Goal: Information Seeking & Learning: Understand process/instructions

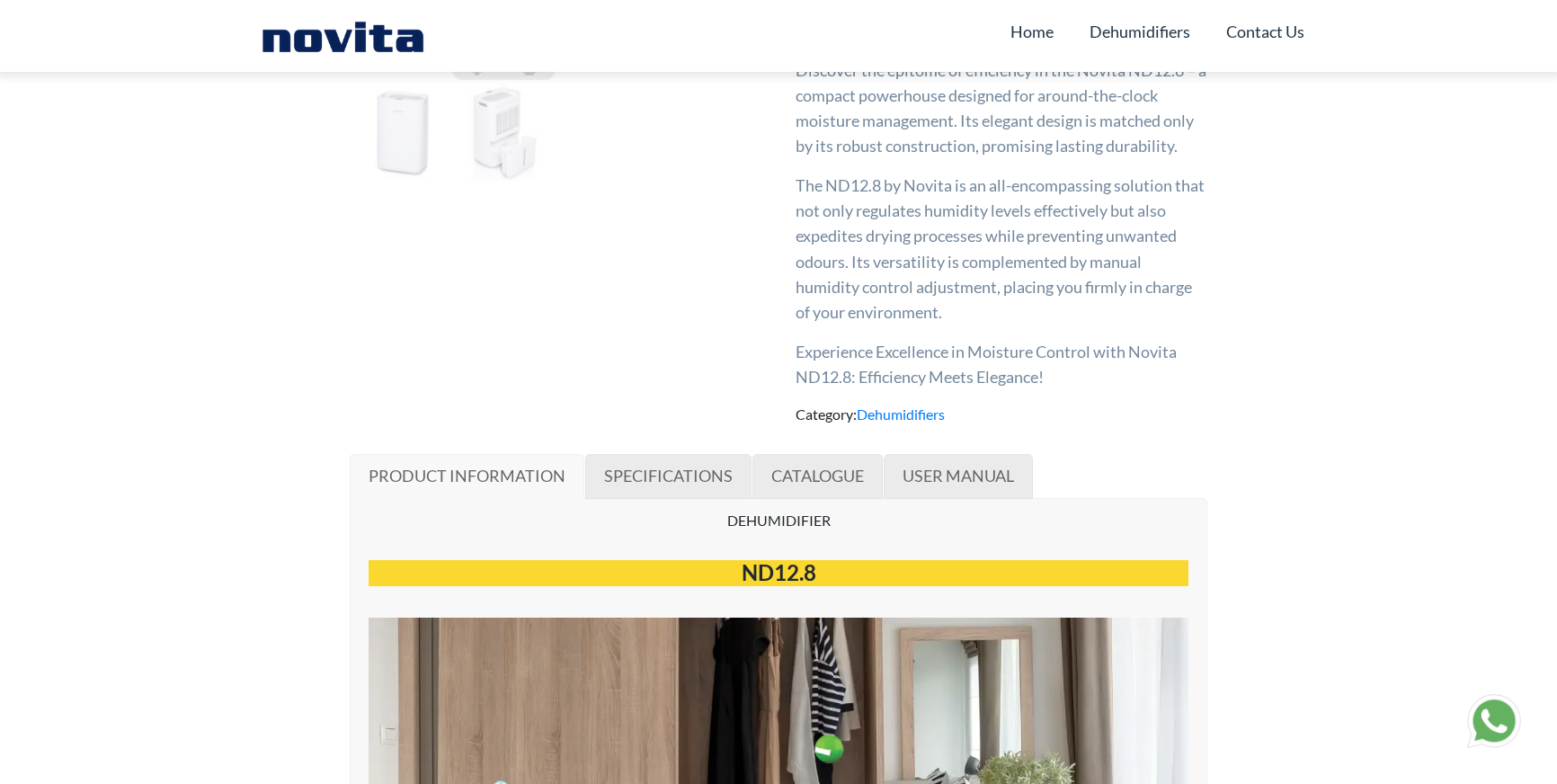
scroll to position [539, 0]
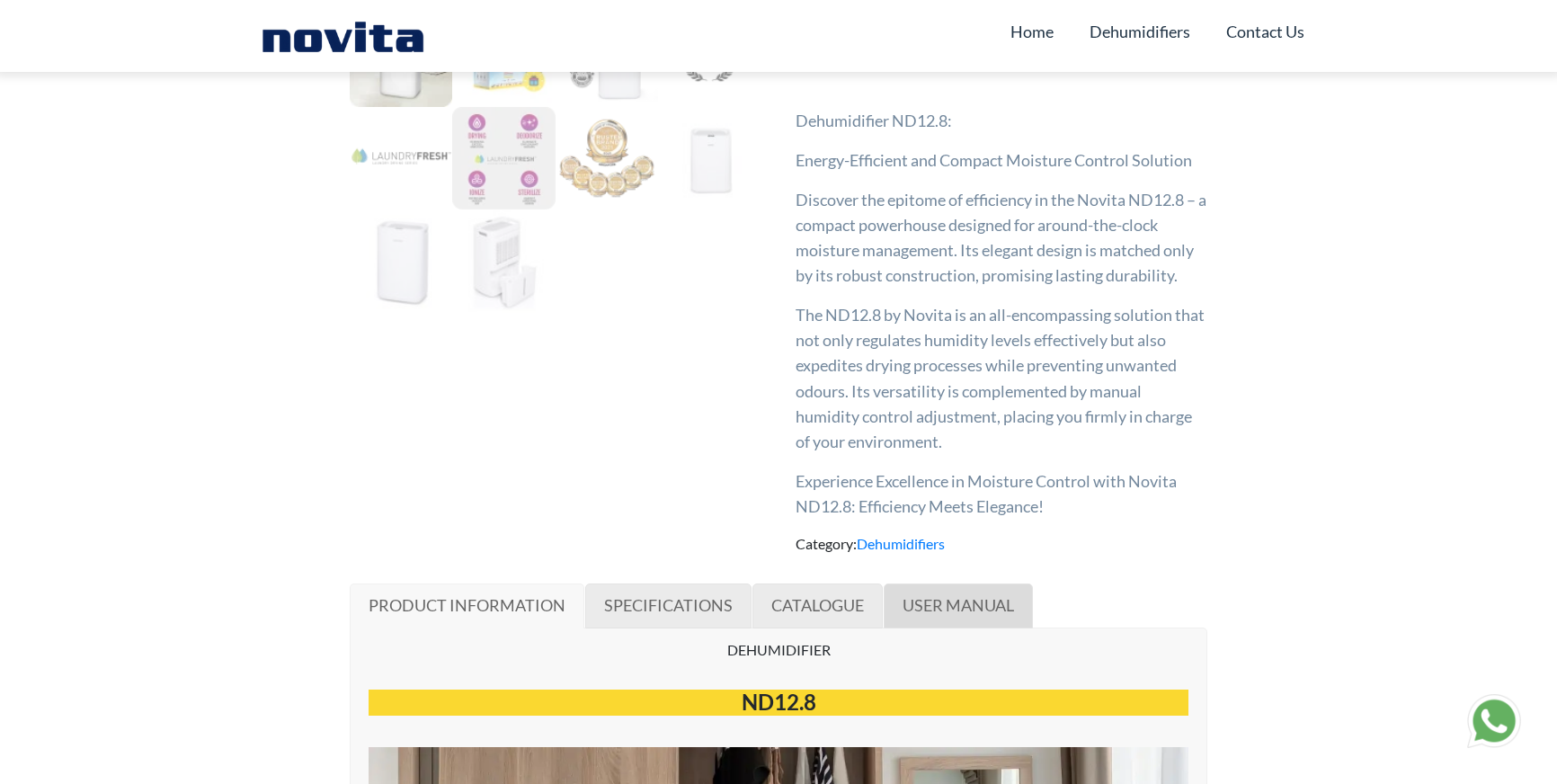
click at [936, 598] on span "USER MANUAL" at bounding box center [958, 605] width 111 height 20
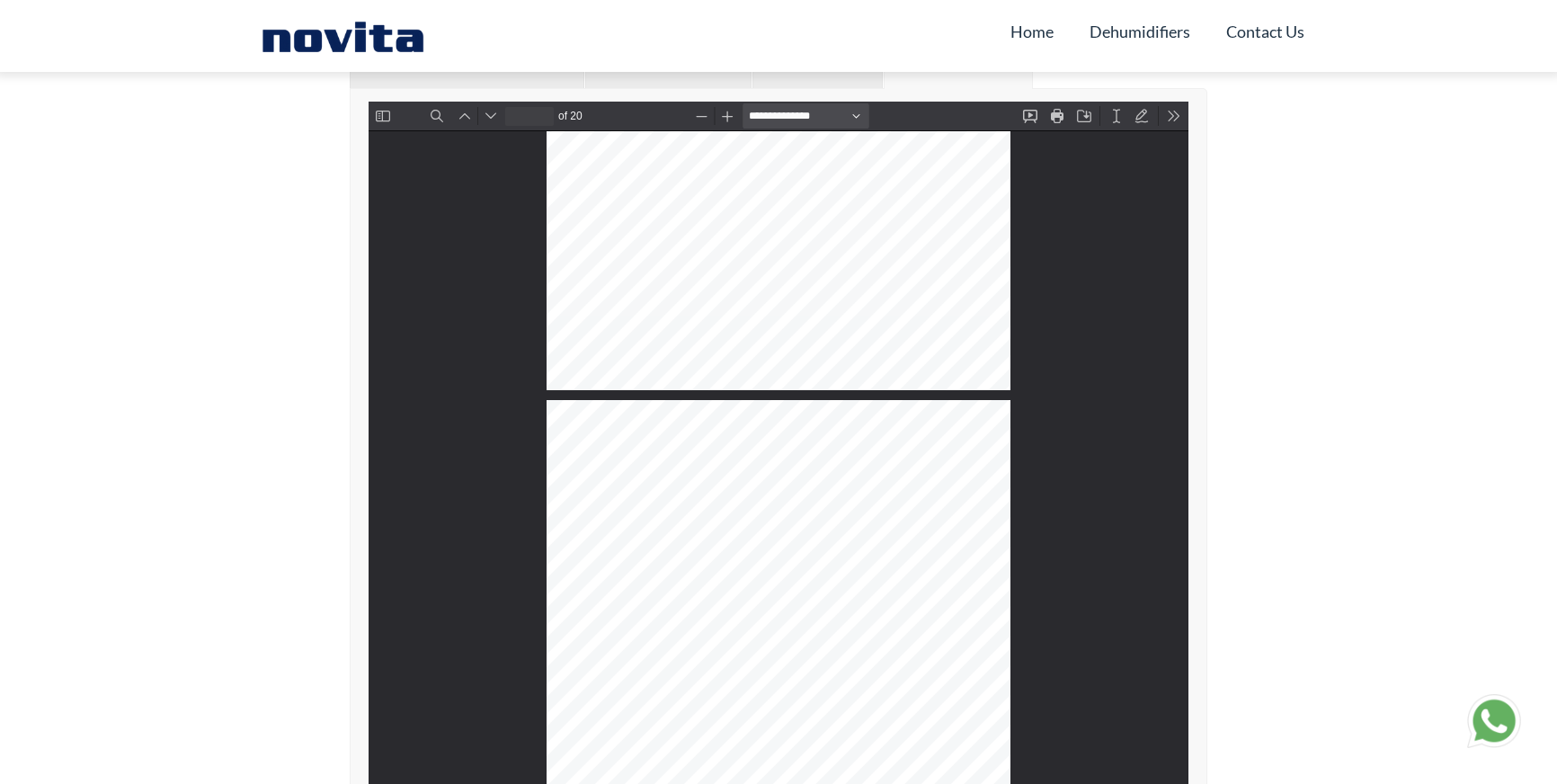
scroll to position [2526, 0]
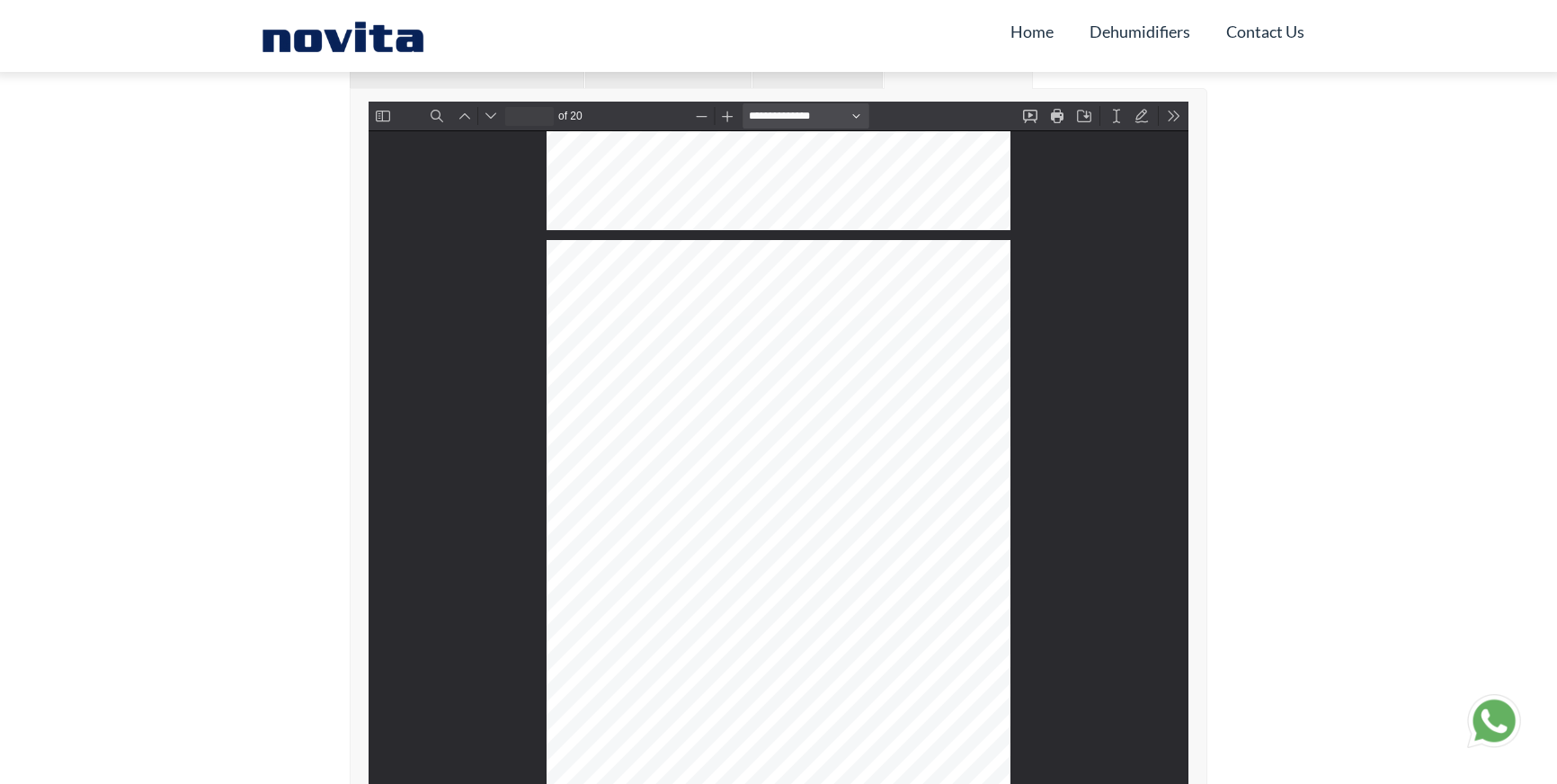
type input "*"
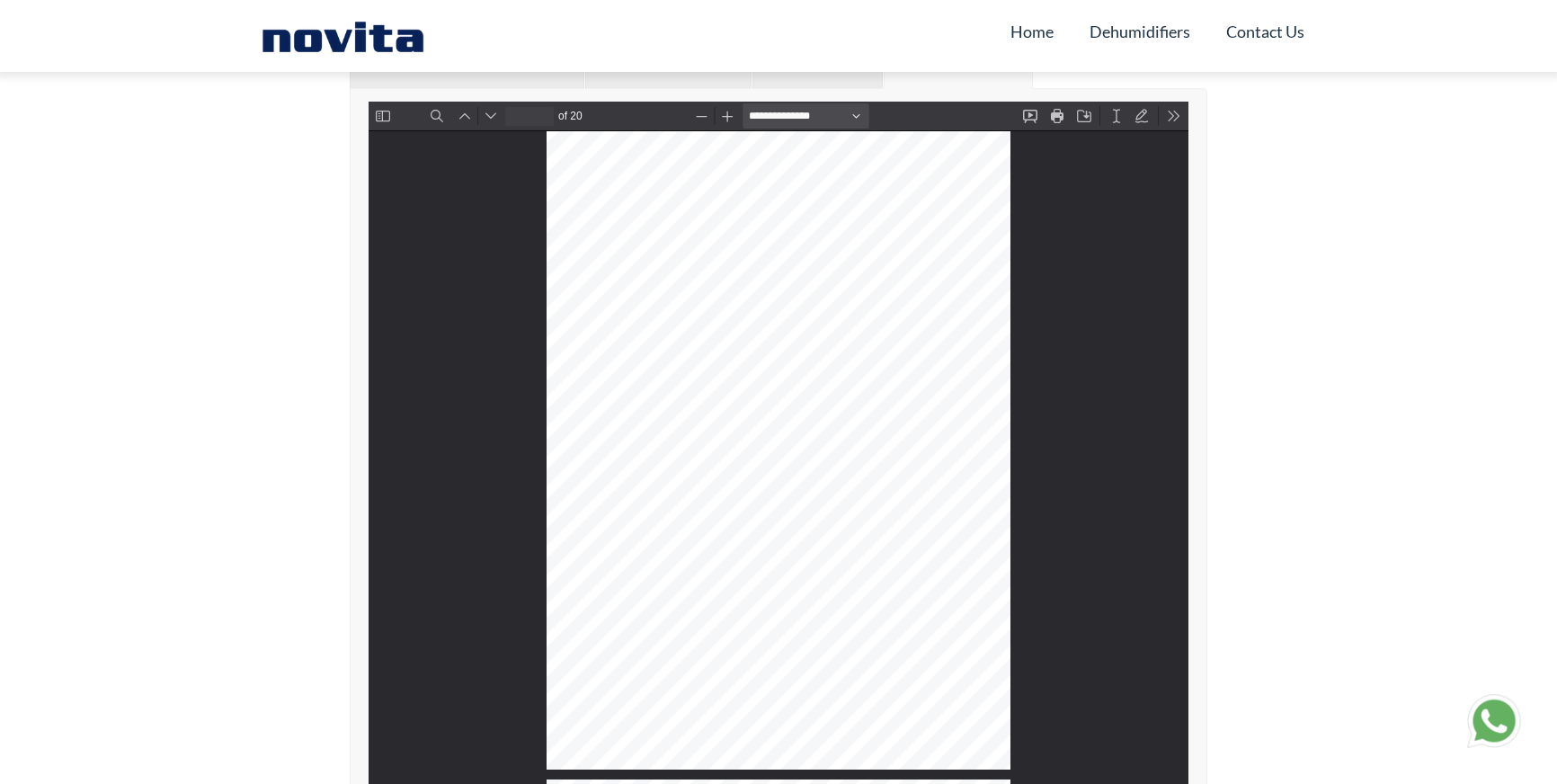
scroll to position [539, 0]
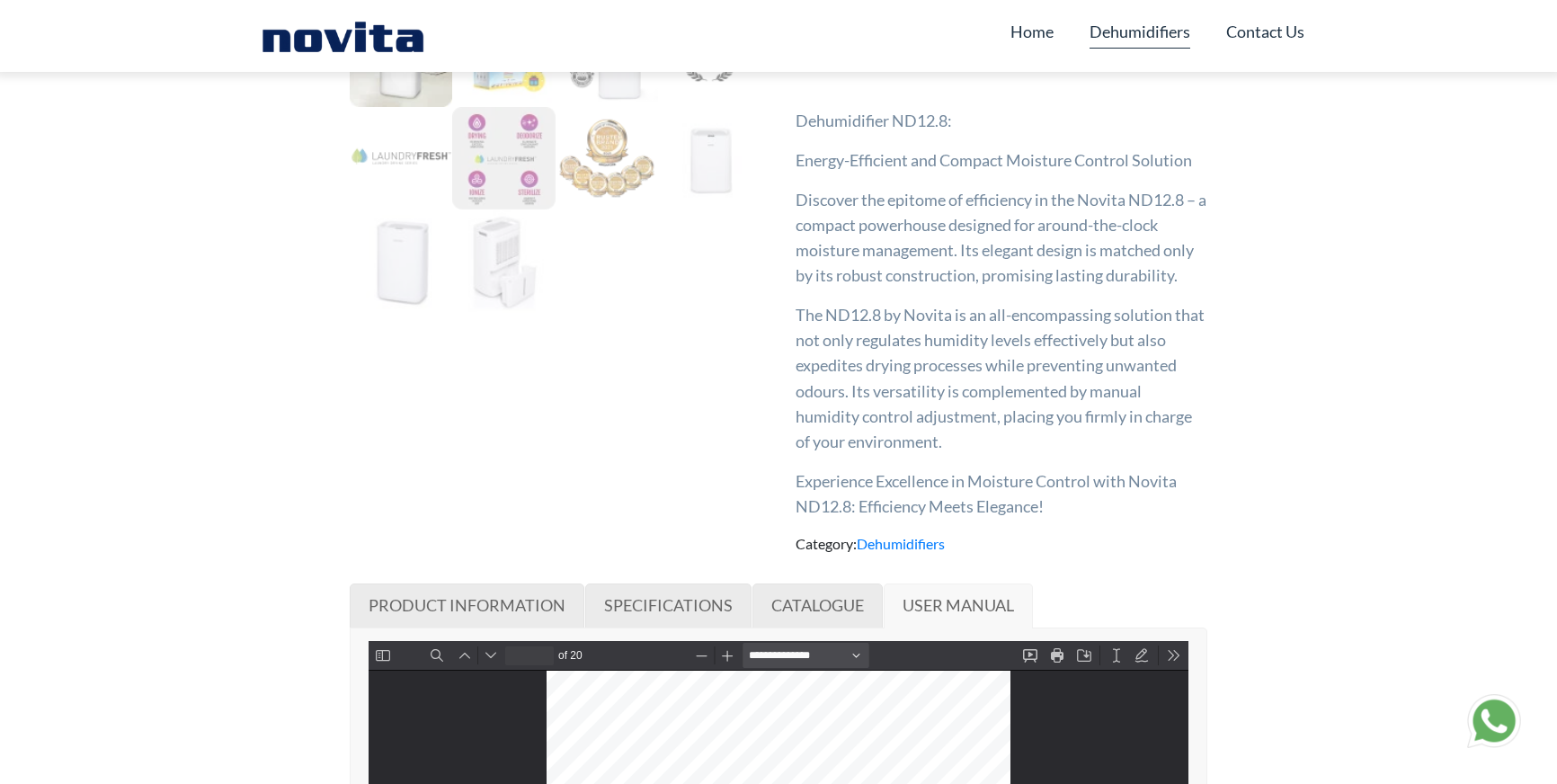
click at [1141, 28] on link "Dehumidifiers" at bounding box center [1140, 31] width 101 height 34
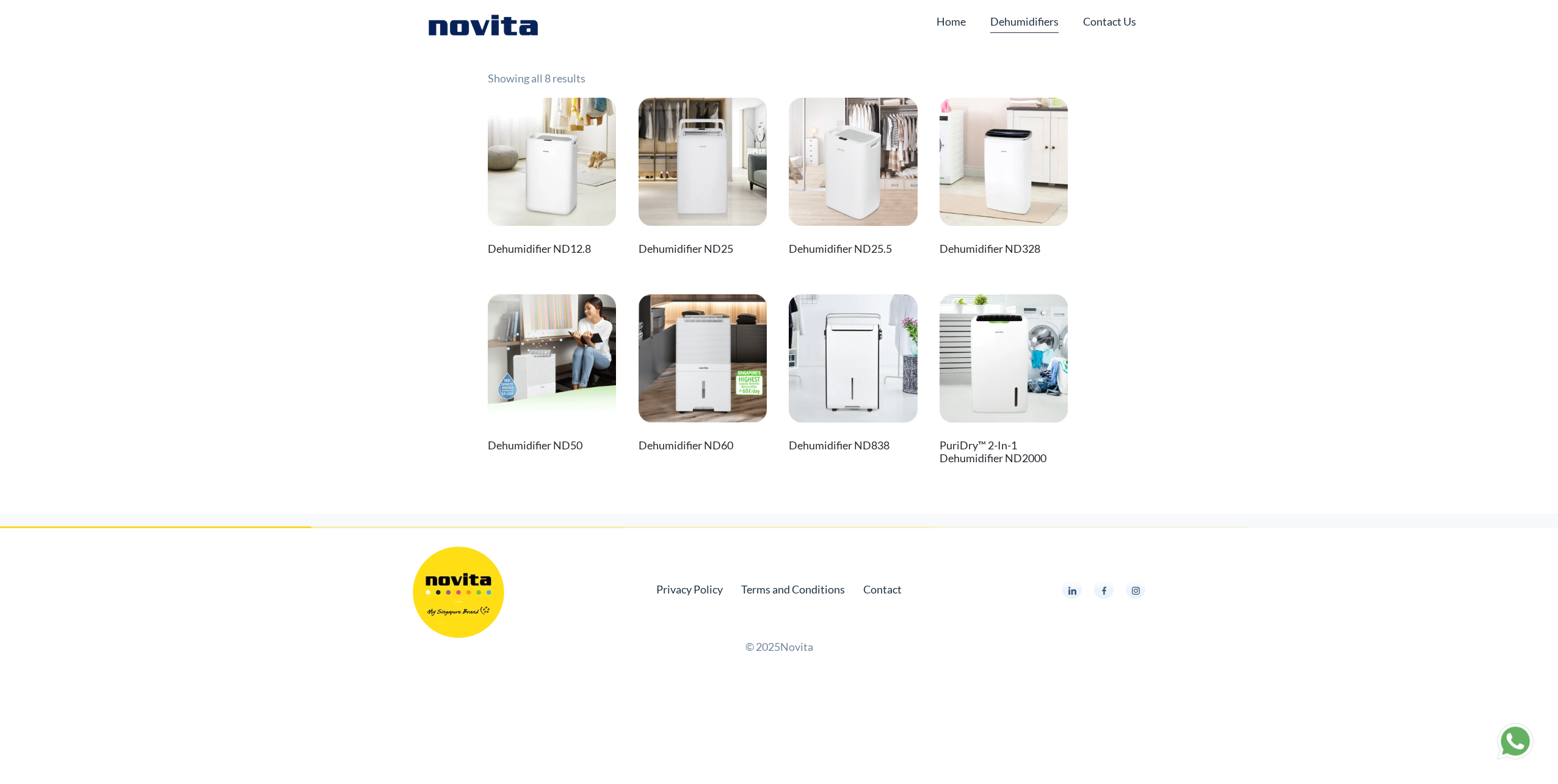
click at [528, 354] on img at bounding box center [552, 358] width 128 height 128
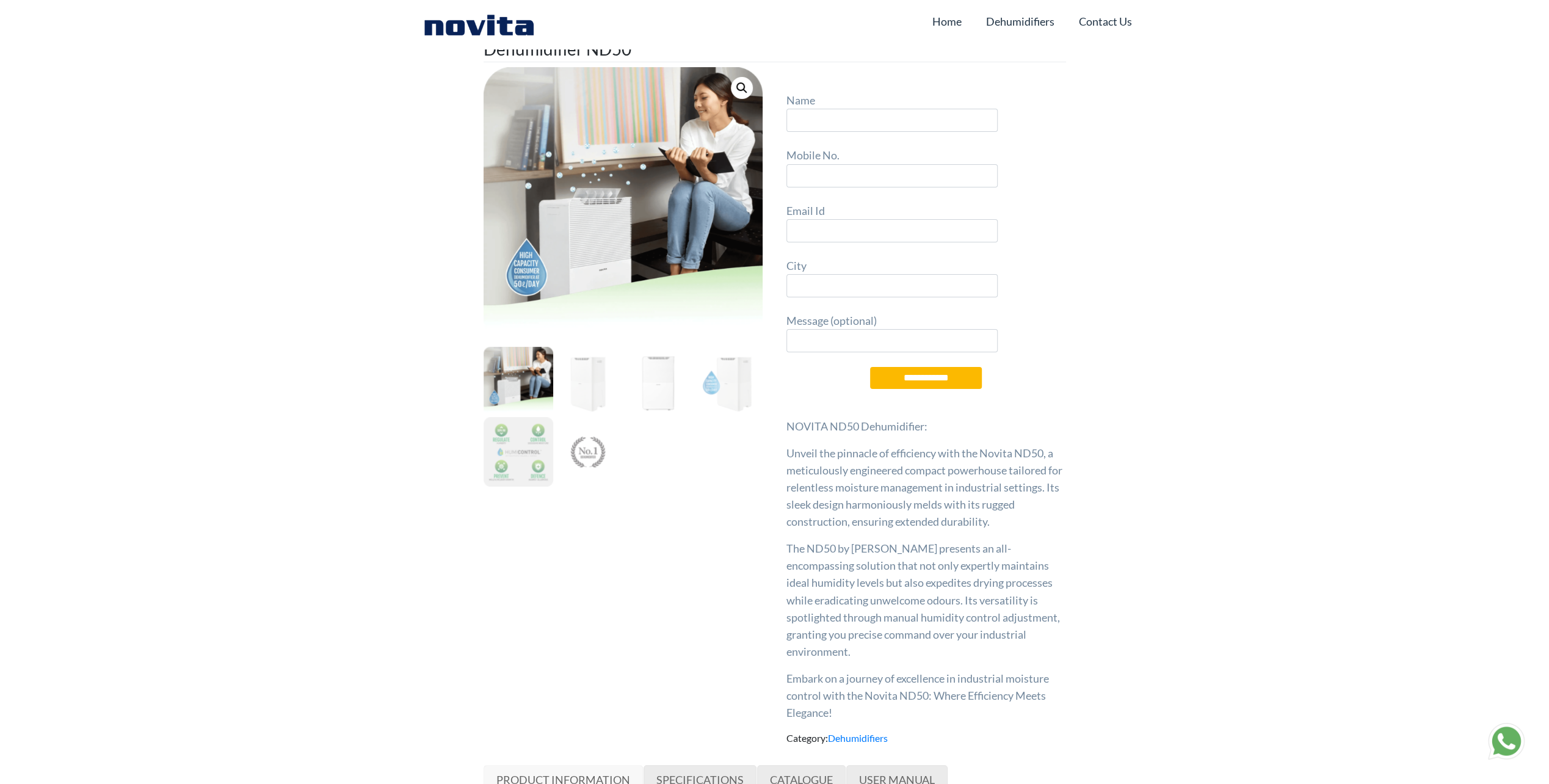
scroll to position [366, 0]
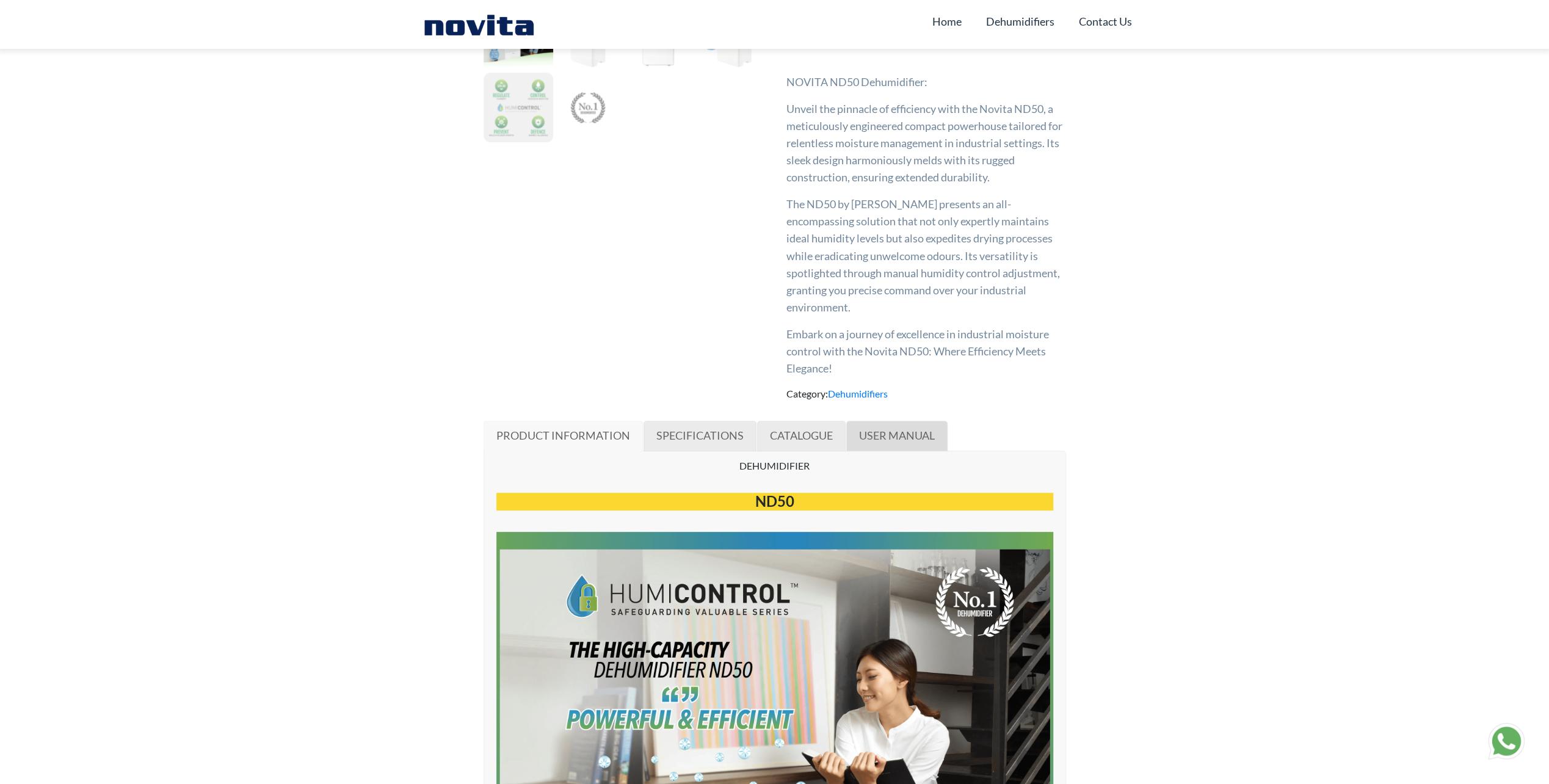
click at [856, 426] on link "USER MANUAL" at bounding box center [896, 435] width 101 height 30
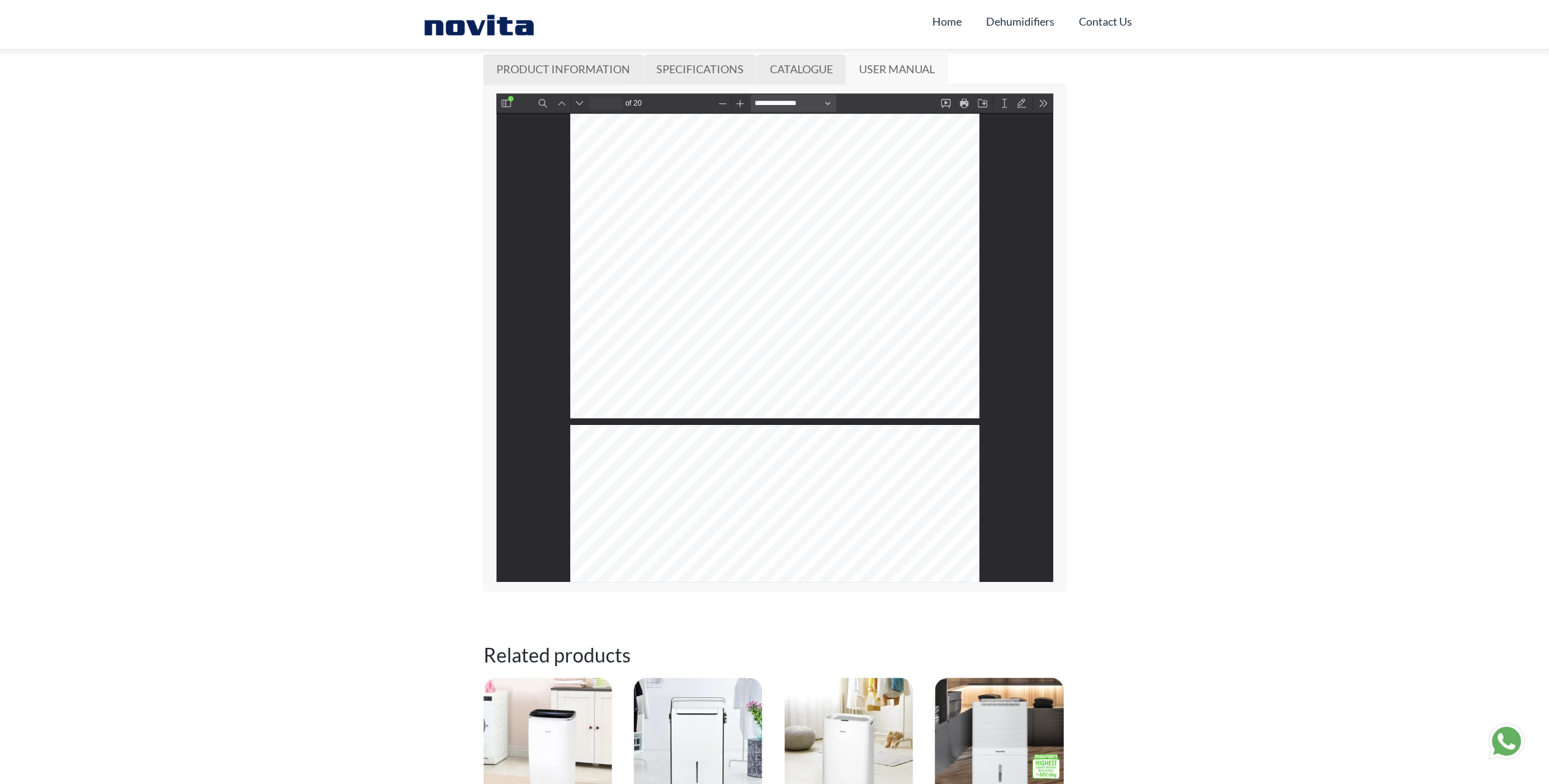
scroll to position [5195, 0]
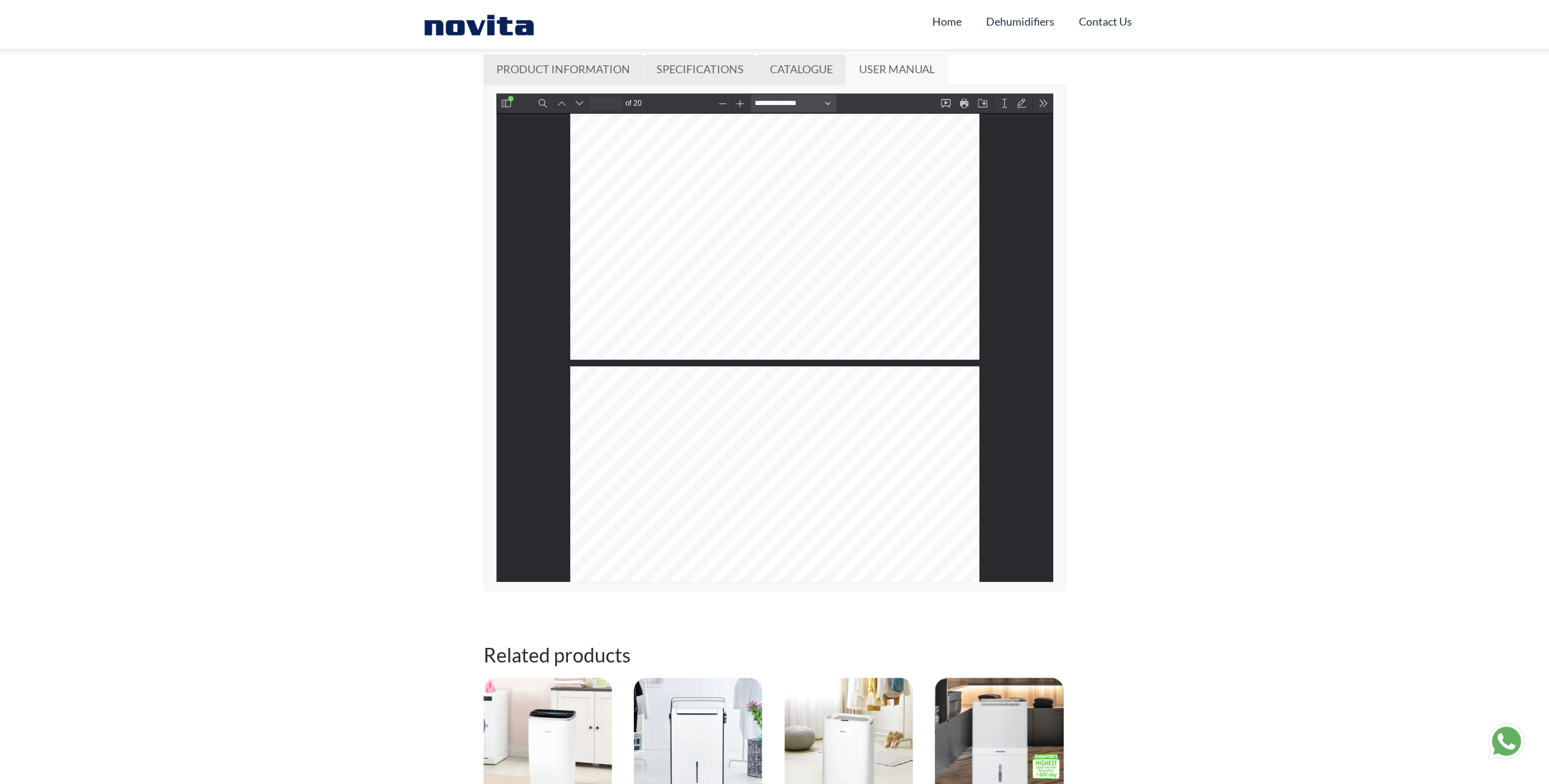
type input "**"
